Goal: Use online tool/utility: Utilize a website feature to perform a specific function

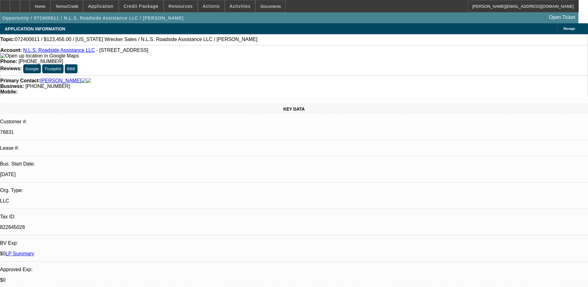
select select "0"
select select "2"
select select "0.1"
select select "4"
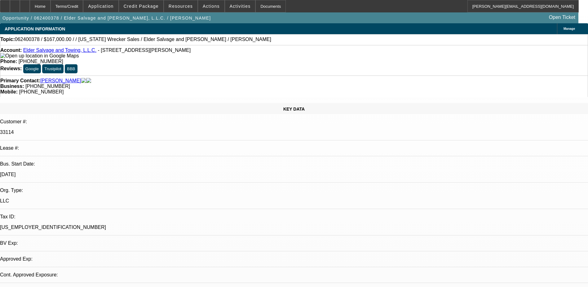
select select "0"
select select "2"
select select "0.1"
select select "4"
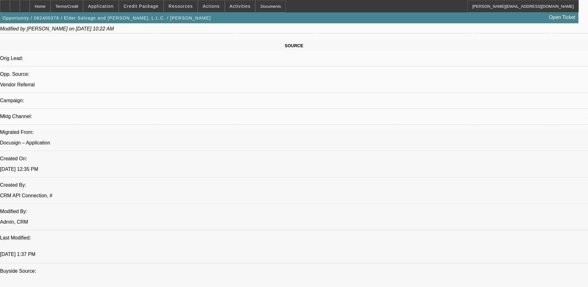
scroll to position [327, 0]
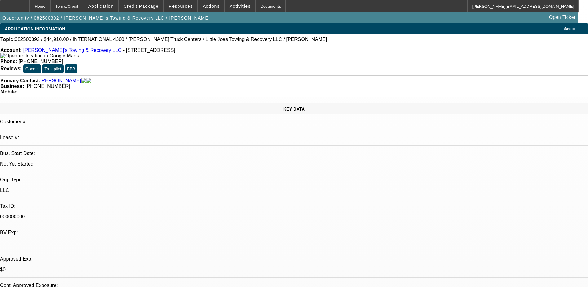
select select "0.1"
select select "2"
select select "0.1"
select select "0"
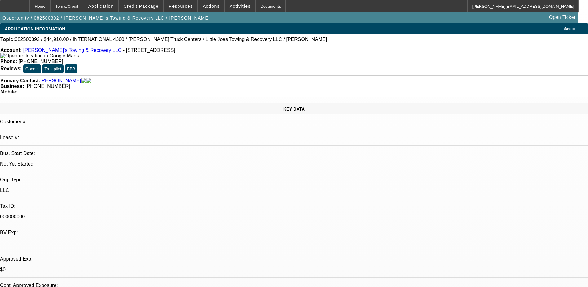
select select "0.1"
select select "1"
select select "2"
select select "4"
select select "1"
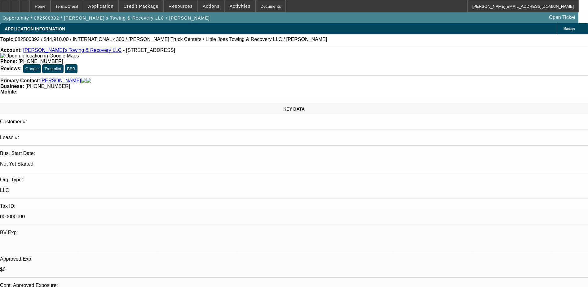
select select "1"
select select "4"
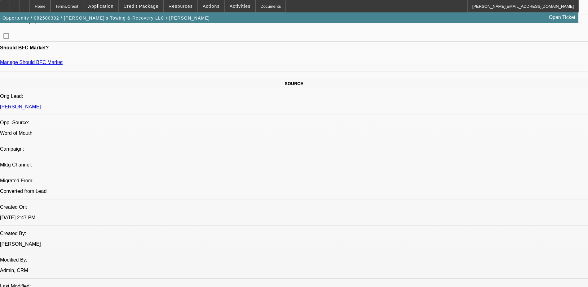
scroll to position [186, 0]
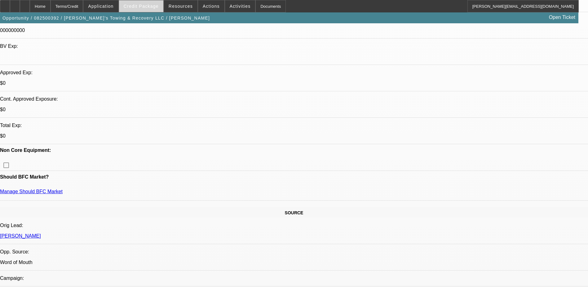
click at [143, 6] on span "Credit Package" at bounding box center [141, 6] width 35 height 5
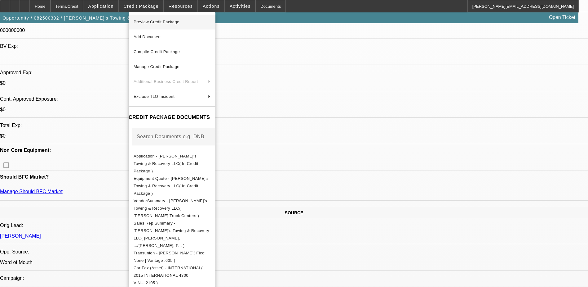
click at [151, 21] on span "Preview Credit Package" at bounding box center [157, 22] width 46 height 5
